Goal: Information Seeking & Learning: Learn about a topic

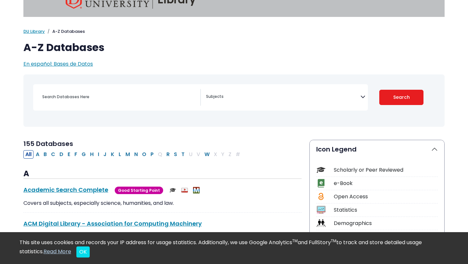
scroll to position [18, 0]
click at [151, 104] on div "Search filters" at bounding box center [119, 97] width 162 height 16
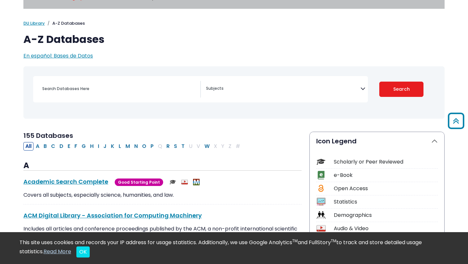
scroll to position [0, 0]
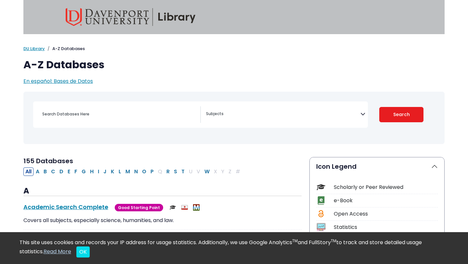
click at [290, 120] on span "Search filters" at bounding box center [283, 114] width 154 height 17
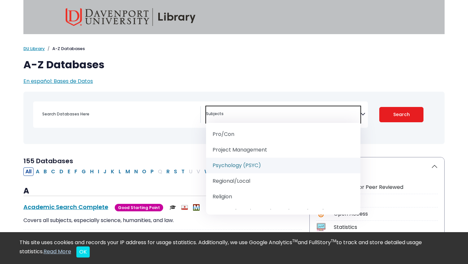
scroll to position [730, 0]
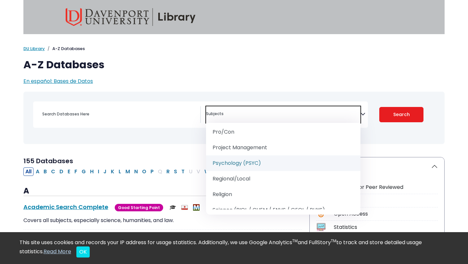
select select "232691"
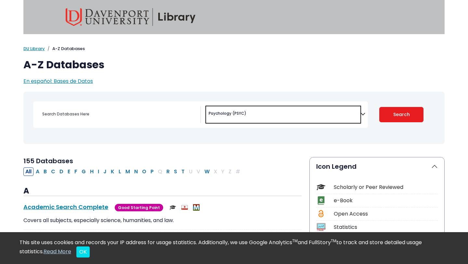
scroll to position [390, 0]
click at [128, 110] on input "Search database by title or keyword" at bounding box center [119, 113] width 162 height 9
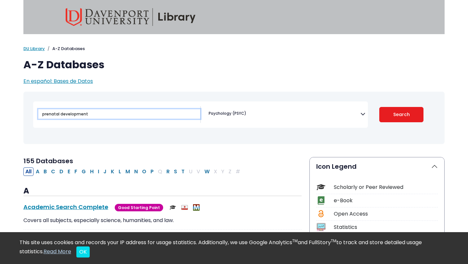
type input "prenatal development"
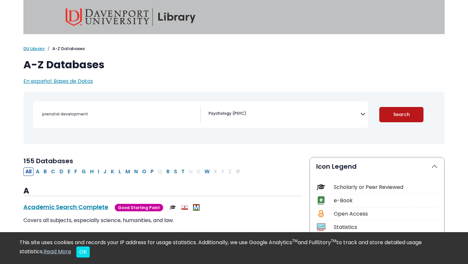
click at [409, 117] on button "Search" at bounding box center [401, 114] width 45 height 15
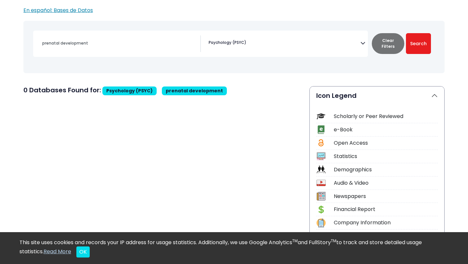
scroll to position [72, 0]
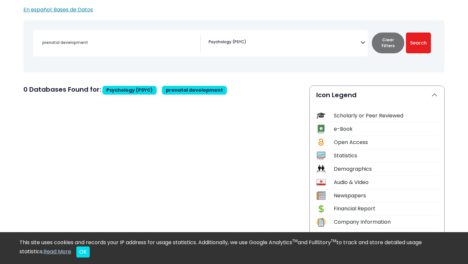
click at [363, 44] on icon "Search filters" at bounding box center [363, 41] width 5 height 10
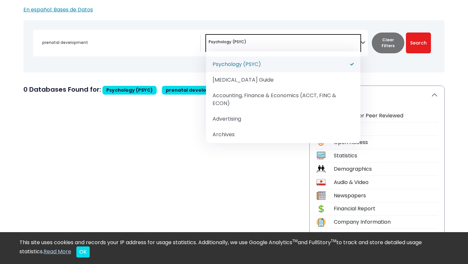
scroll to position [0, 0]
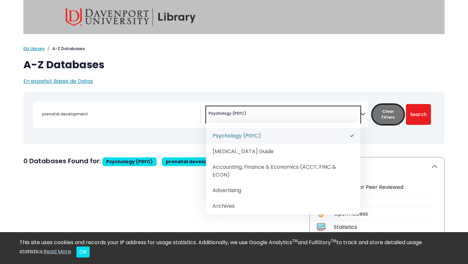
click at [379, 117] on button "Clear Filters" at bounding box center [388, 114] width 33 height 21
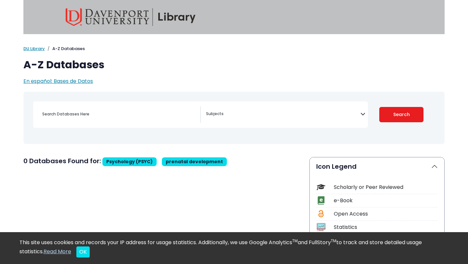
select select "Database Subject Filter"
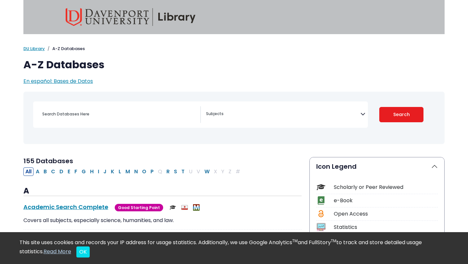
click at [120, 107] on div "Search filters" at bounding box center [119, 114] width 162 height 16
click at [114, 116] on input "Search database by title or keyword" at bounding box center [119, 113] width 162 height 9
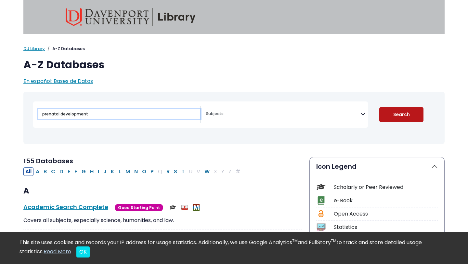
type input "prenatal development"
click at [406, 114] on button "Search" at bounding box center [401, 114] width 45 height 15
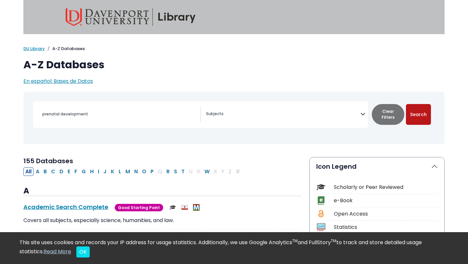
select select "Database Subject Filter"
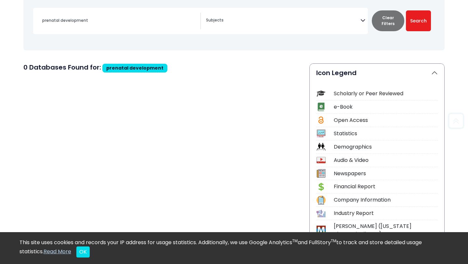
scroll to position [118, 0]
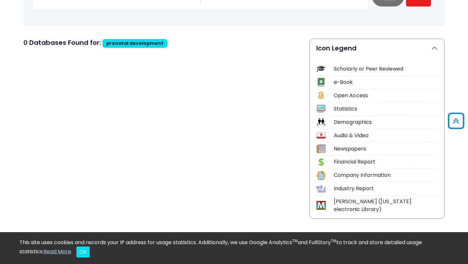
click at [340, 69] on div "Scholarly or Peer Reviewed" at bounding box center [386, 69] width 104 height 8
click at [356, 70] on div "Scholarly or Peer Reviewed" at bounding box center [386, 69] width 104 height 8
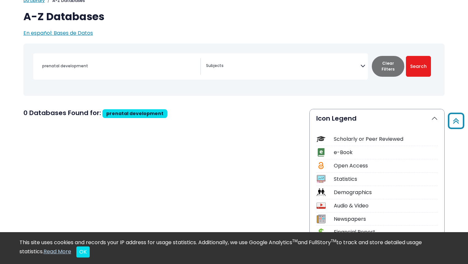
scroll to position [0, 0]
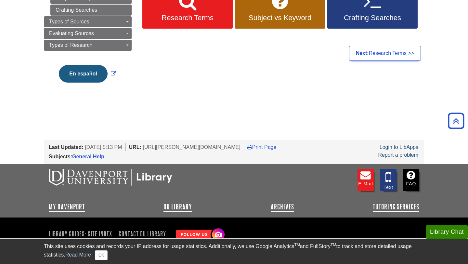
scroll to position [115, 0]
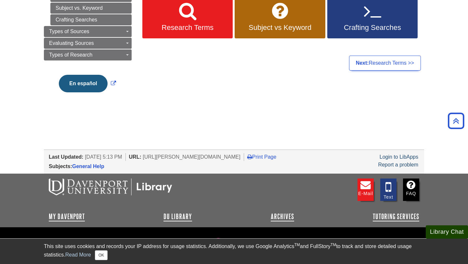
click at [452, 232] on button "Library Chat" at bounding box center [447, 231] width 42 height 13
